Goal: Information Seeking & Learning: Learn about a topic

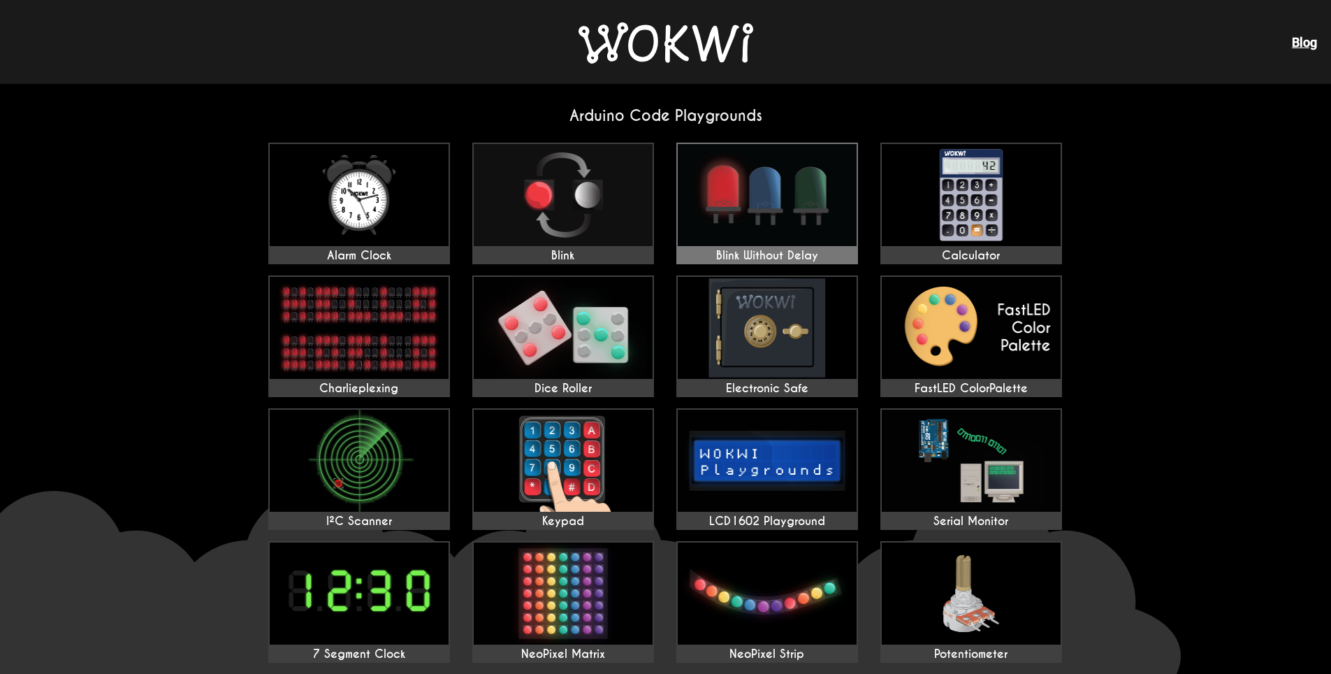
click at [767, 199] on img at bounding box center [767, 195] width 179 height 102
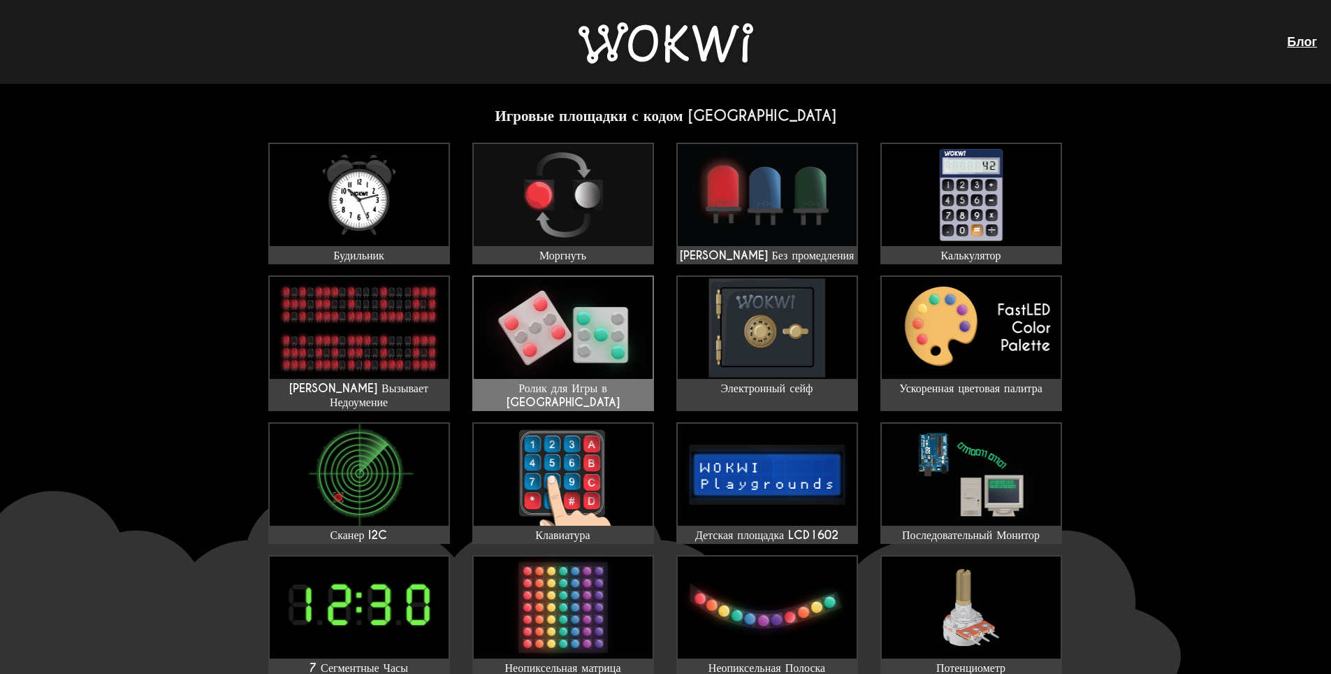
click at [577, 336] on img at bounding box center [563, 328] width 179 height 102
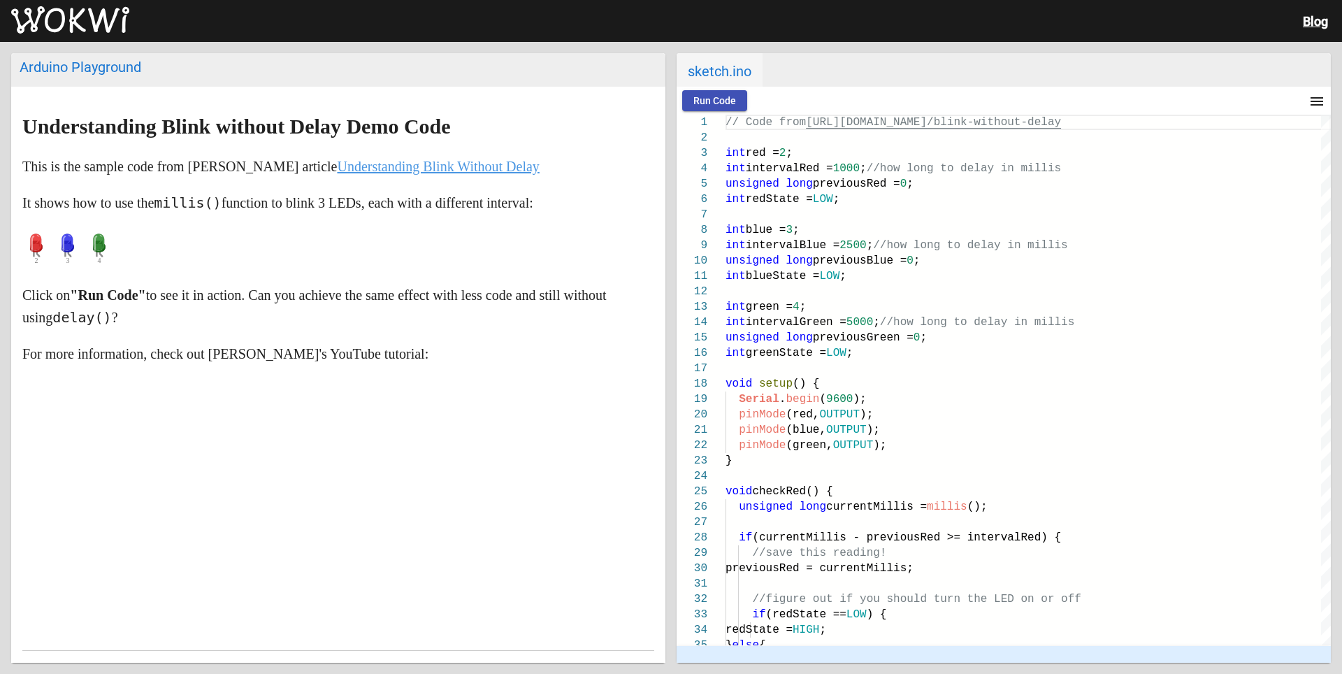
click at [513, 174] on p "This is the sample code from Dan Hoover's article Understanding Blink Without D…" at bounding box center [338, 166] width 632 height 22
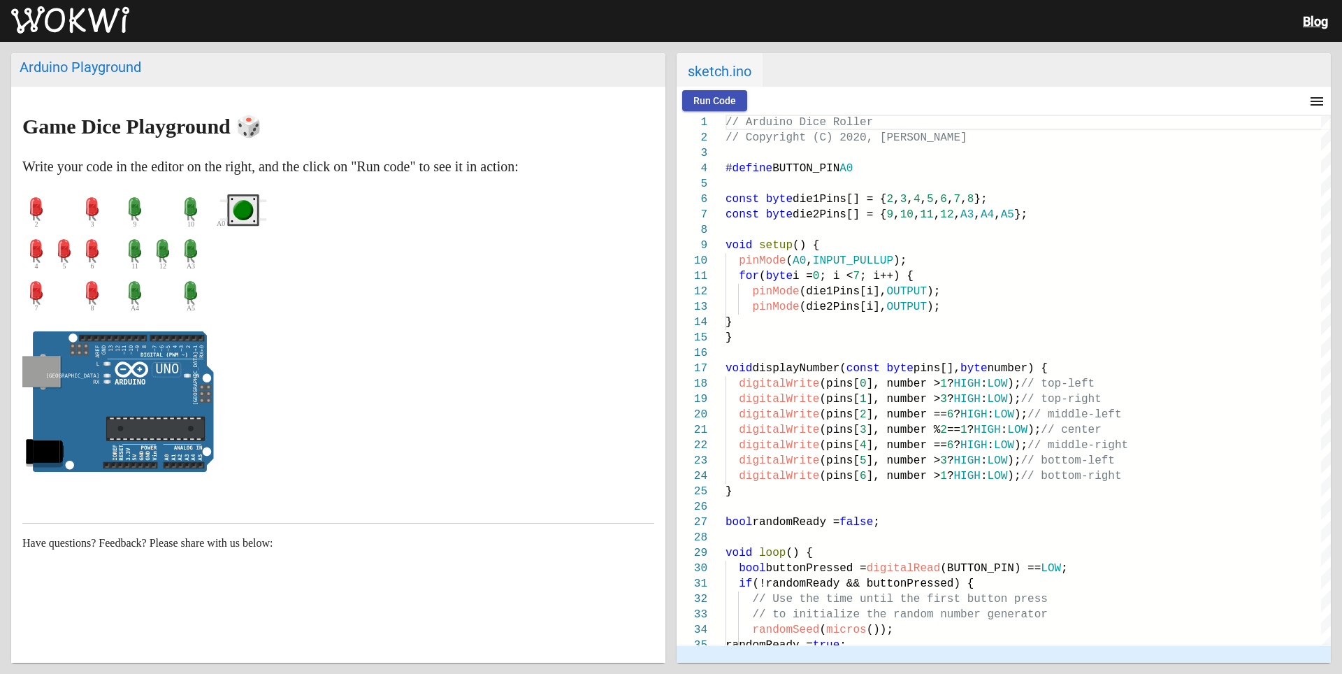
click at [242, 211] on circle "green pushbutton" at bounding box center [243, 210] width 15 height 15
click at [723, 97] on span "Run Code" at bounding box center [714, 100] width 43 height 11
drag, startPoint x: 191, startPoint y: 289, endPoint x: 224, endPoint y: 290, distance: 32.9
click at [224, 290] on article "Game Dice Playground 🎲 Write your code in the editor on the right, and the clic…" at bounding box center [338, 382] width 654 height 590
click at [239, 347] on p at bounding box center [338, 404] width 632 height 147
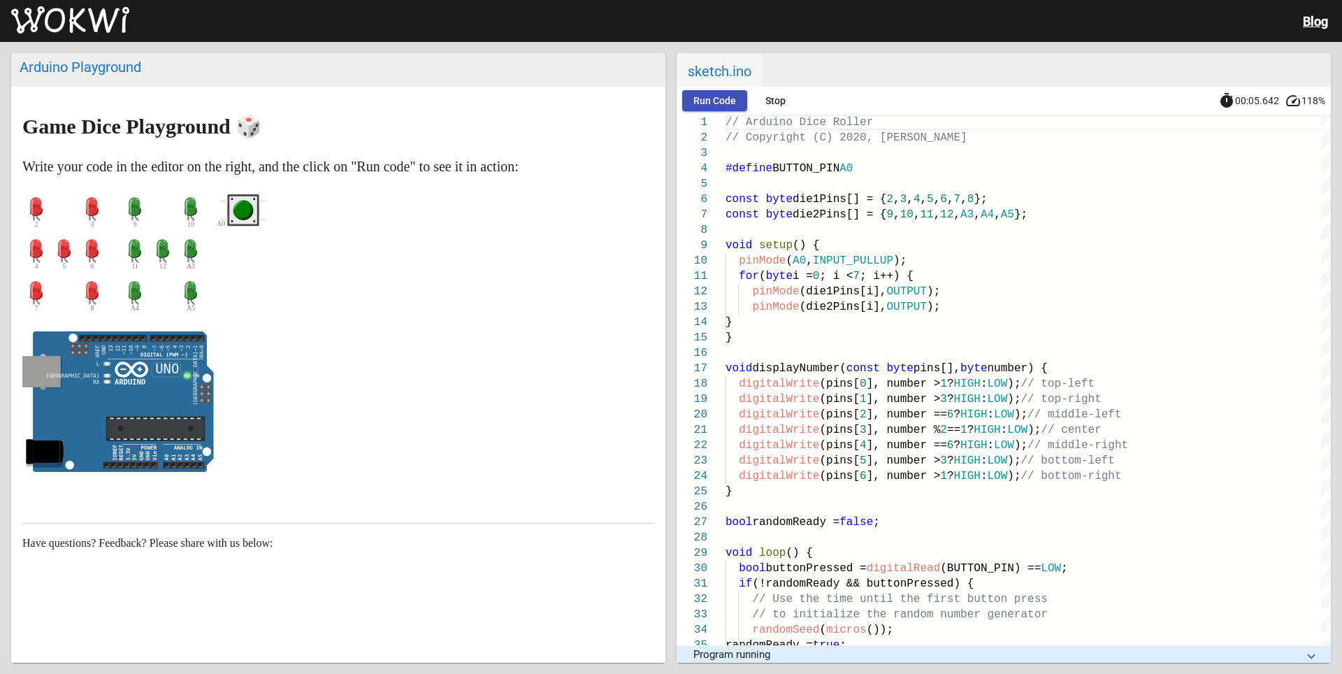
click at [239, 342] on p at bounding box center [338, 404] width 632 height 147
click at [330, 286] on article "Game Dice Playground 🎲 Write your code in the editor on the right, and the clic…" at bounding box center [338, 382] width 654 height 590
